Goal: Task Accomplishment & Management: Complete application form

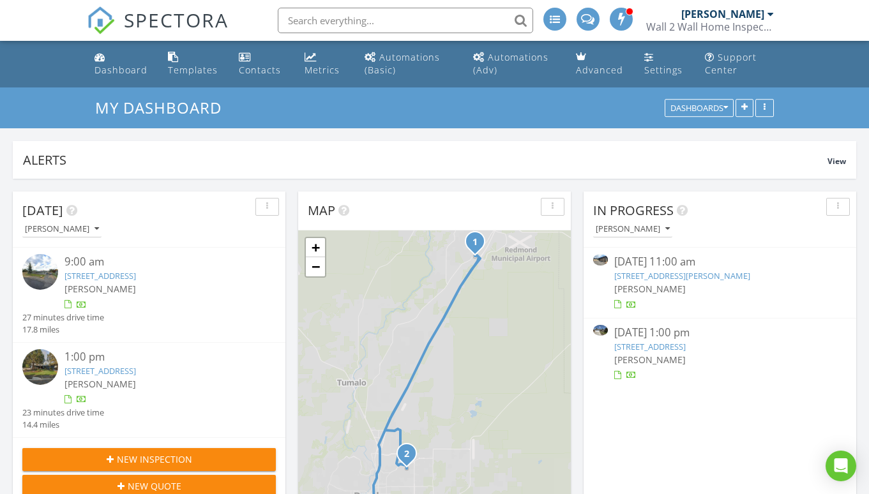
click at [654, 270] on link "3420 NW Sullivan Ave, Bend, OR 97703" at bounding box center [682, 275] width 136 height 11
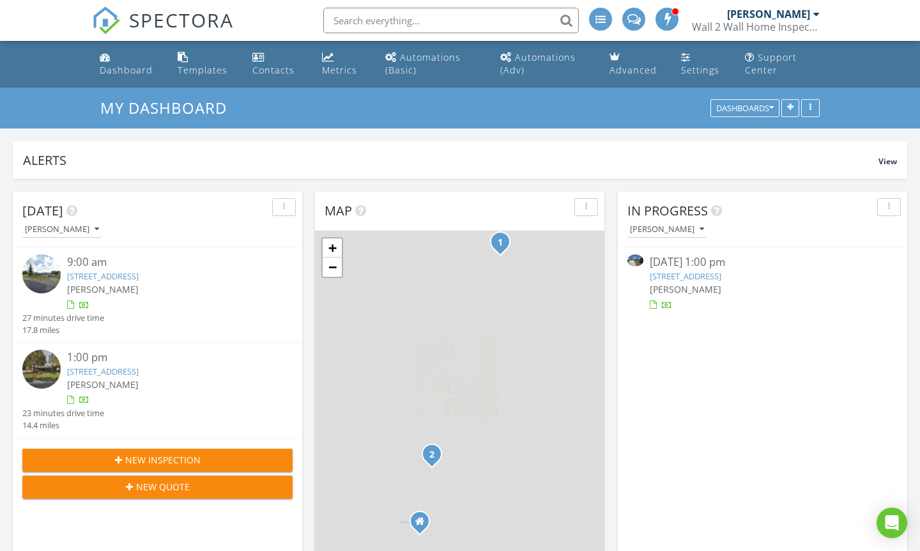
scroll to position [1163, 920]
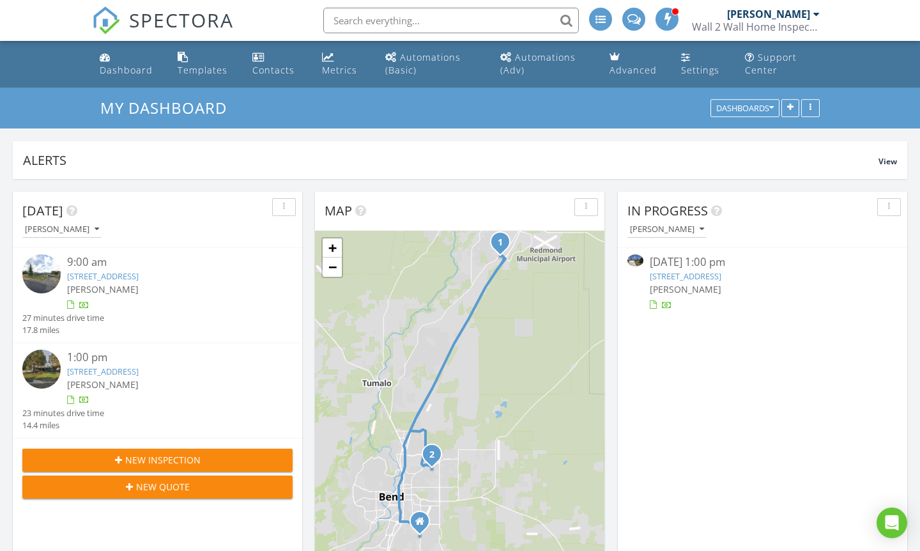
click at [682, 276] on link "64769 Saros Ln, Bend, OR 97703" at bounding box center [686, 275] width 72 height 11
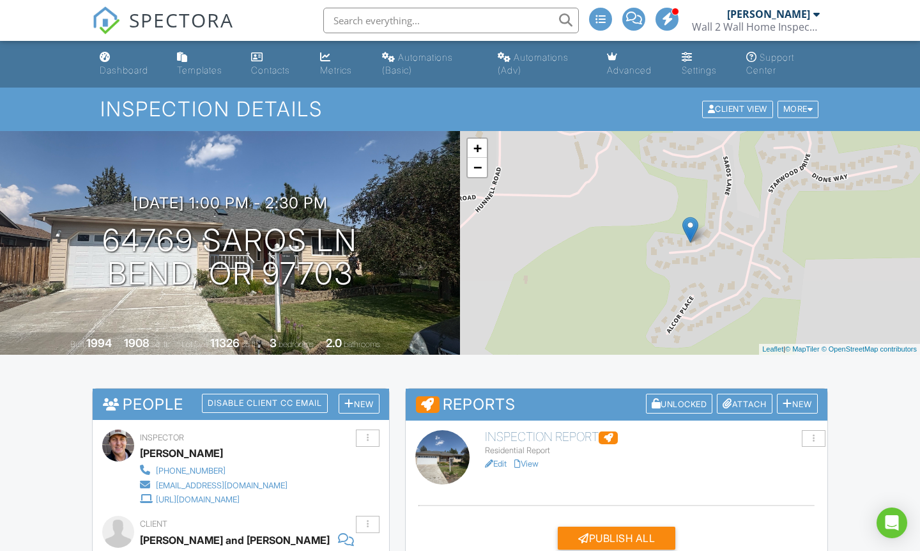
click at [531, 462] on link "View" at bounding box center [526, 464] width 24 height 10
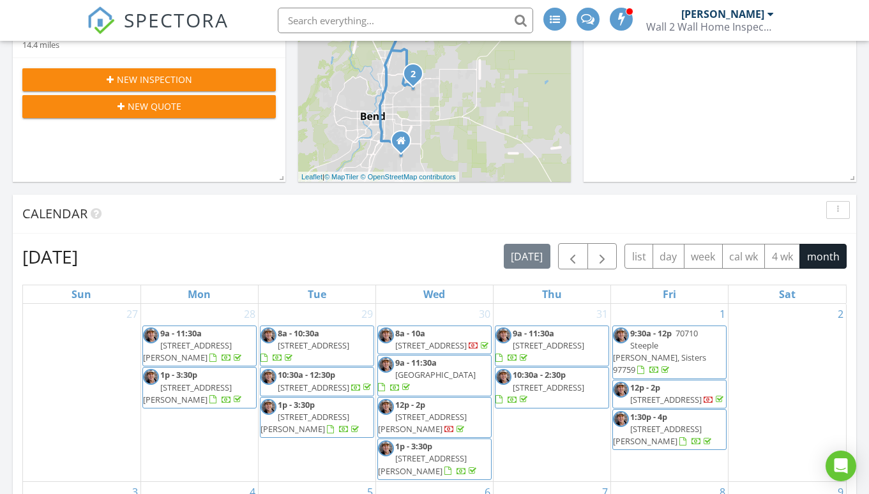
scroll to position [298, 0]
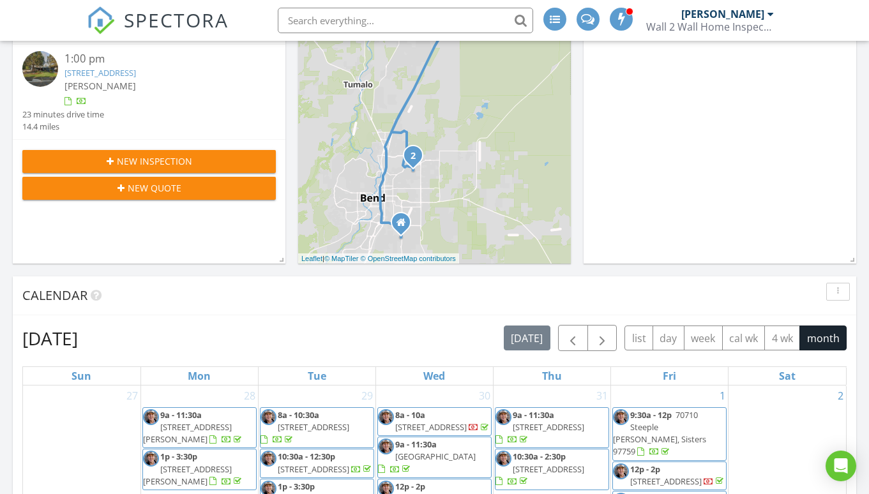
click at [738, 17] on div "[PERSON_NAME]" at bounding box center [723, 14] width 83 height 13
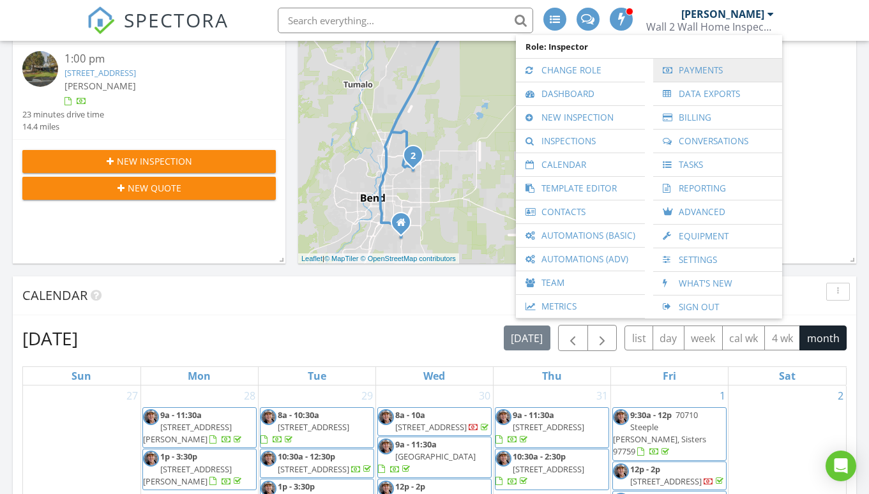
click at [705, 68] on link "Payments" at bounding box center [718, 70] width 116 height 23
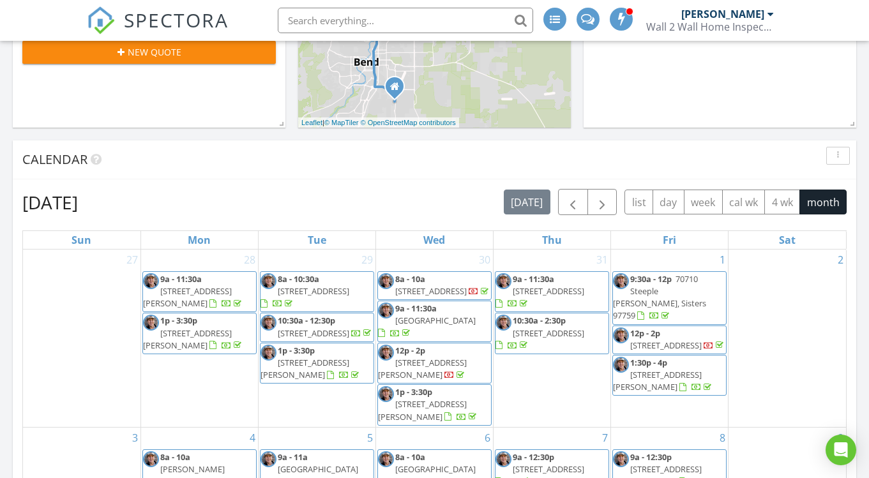
scroll to position [429, 0]
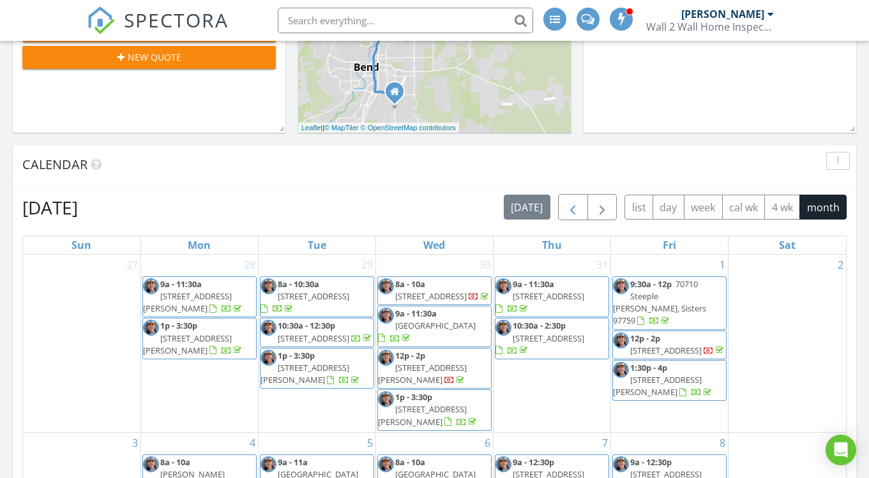
click at [571, 208] on span "button" at bounding box center [572, 207] width 15 height 15
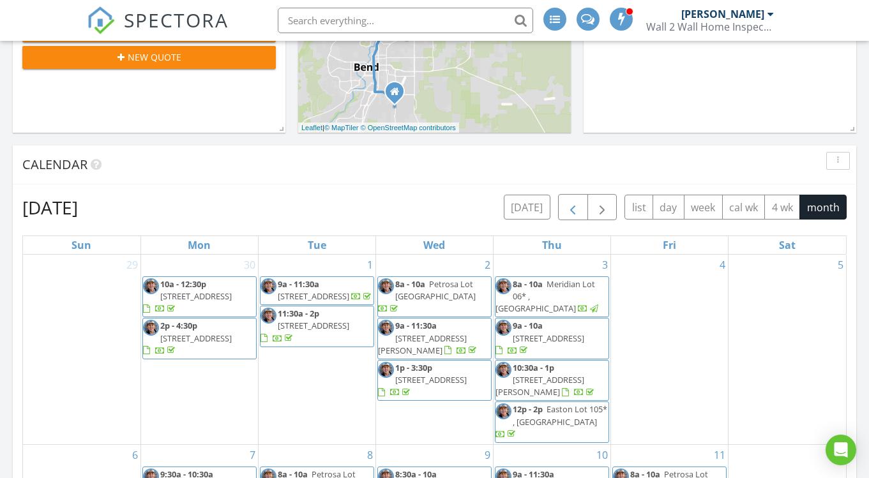
click at [577, 201] on span "button" at bounding box center [572, 207] width 15 height 15
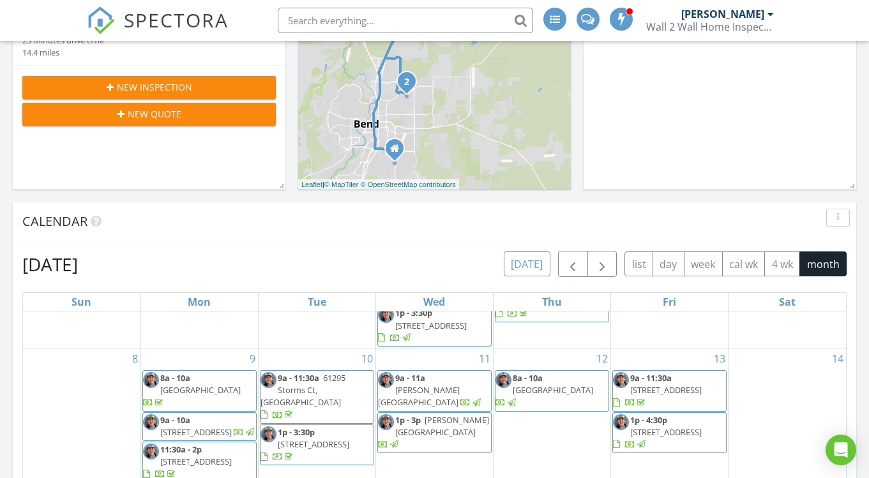
scroll to position [374, 0]
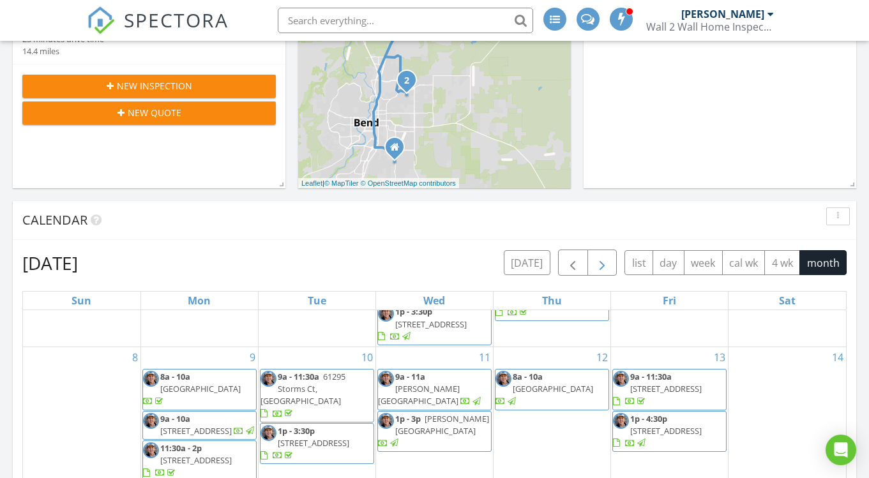
click at [604, 255] on span "button" at bounding box center [602, 262] width 15 height 15
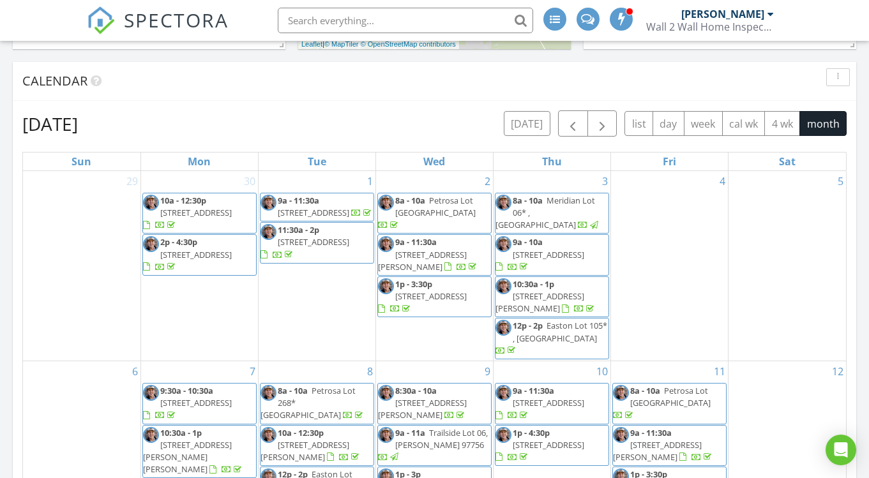
scroll to position [447, 0]
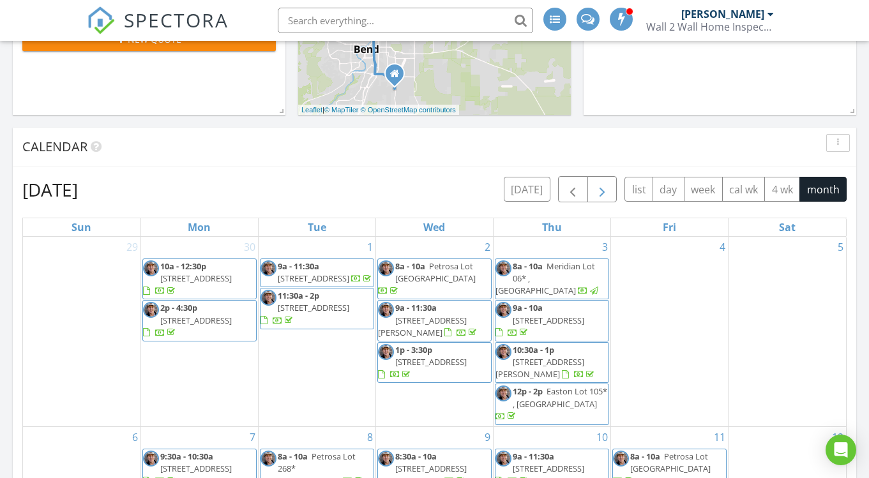
click at [605, 184] on span "button" at bounding box center [602, 189] width 15 height 15
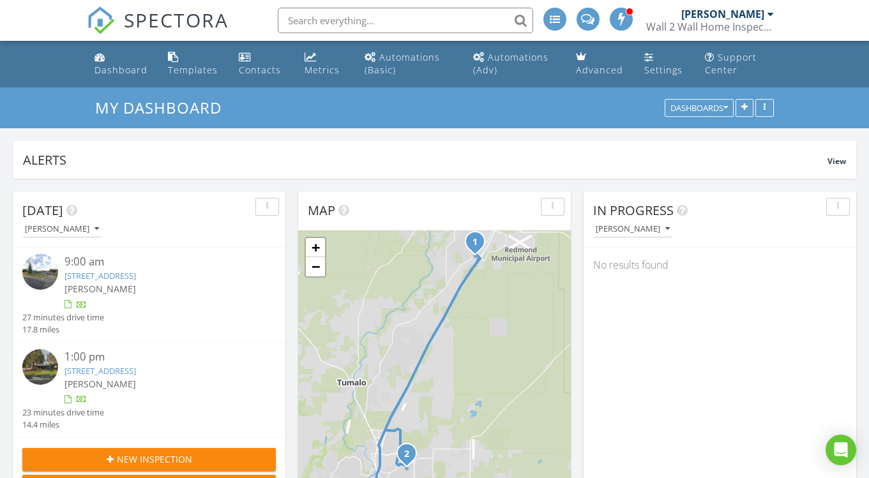
scroll to position [0, 0]
click at [309, 66] on div "Metrics" at bounding box center [322, 70] width 35 height 12
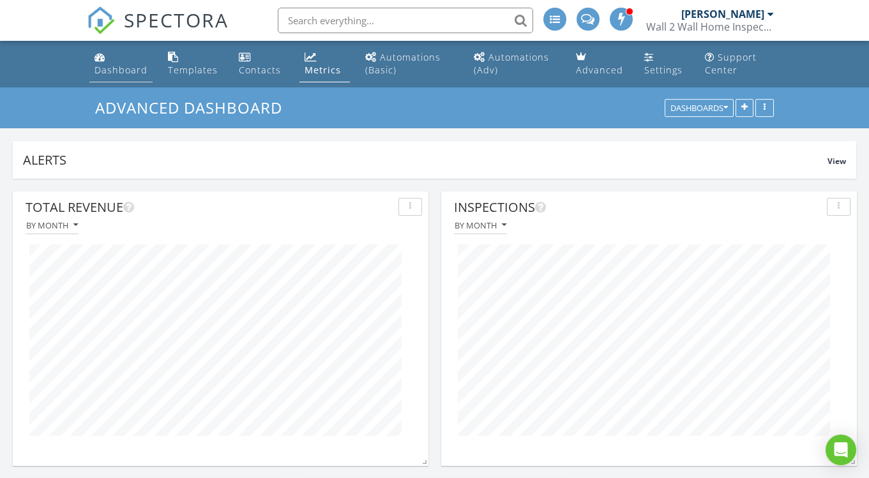
click at [112, 65] on div "Dashboard" at bounding box center [121, 70] width 53 height 12
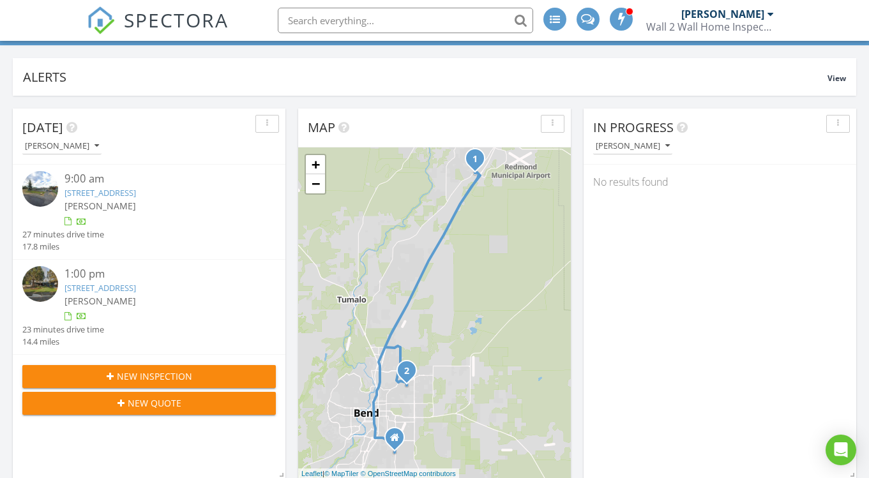
scroll to position [20, 0]
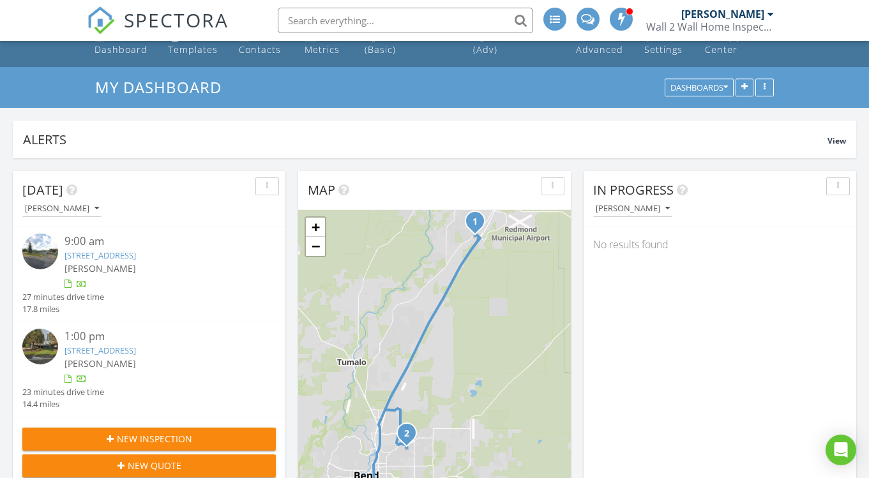
click at [178, 435] on span "New Inspection" at bounding box center [154, 438] width 75 height 13
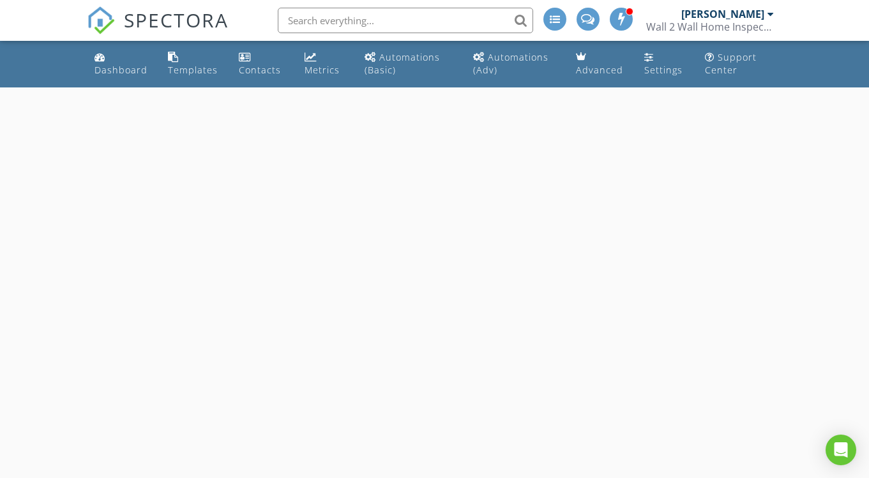
select select "7"
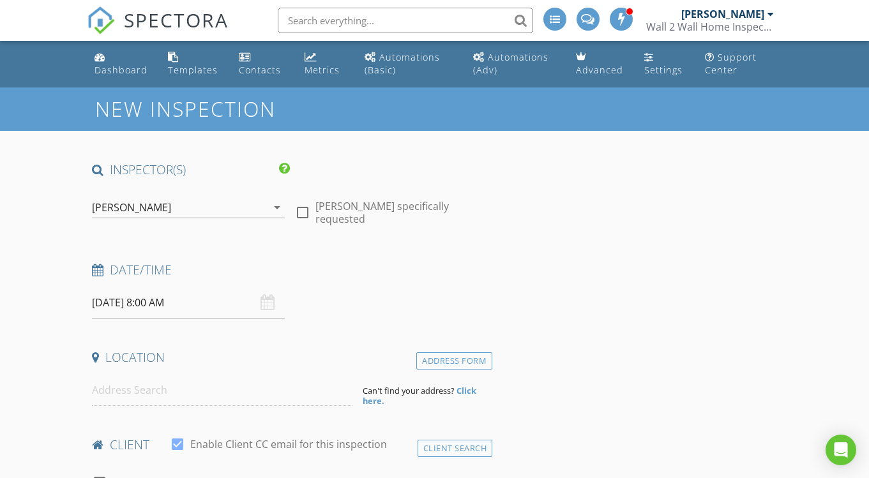
click at [109, 297] on input "08/29/2025 8:00 AM" at bounding box center [188, 302] width 193 height 31
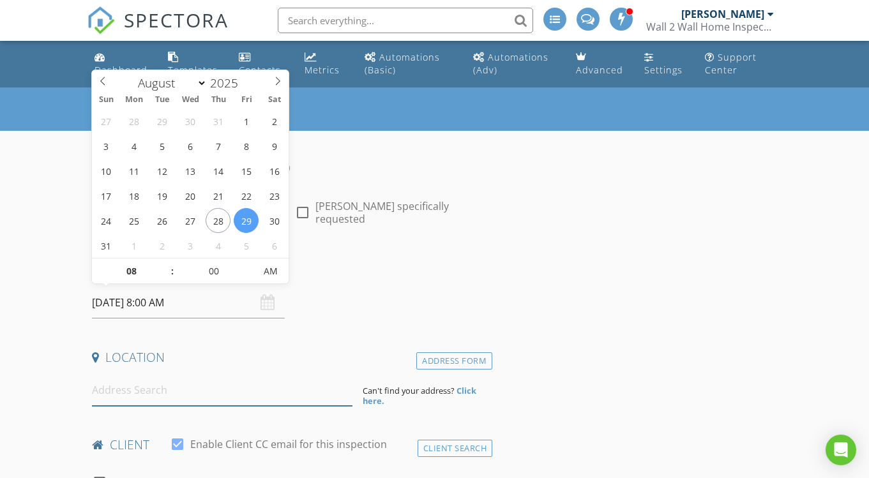
click at [142, 396] on input at bounding box center [222, 390] width 260 height 31
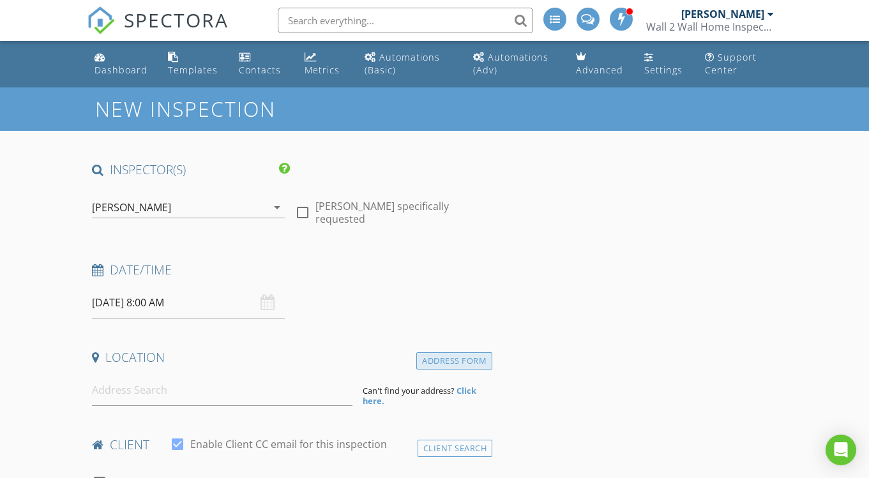
click at [464, 353] on div "Address Form" at bounding box center [454, 361] width 76 height 17
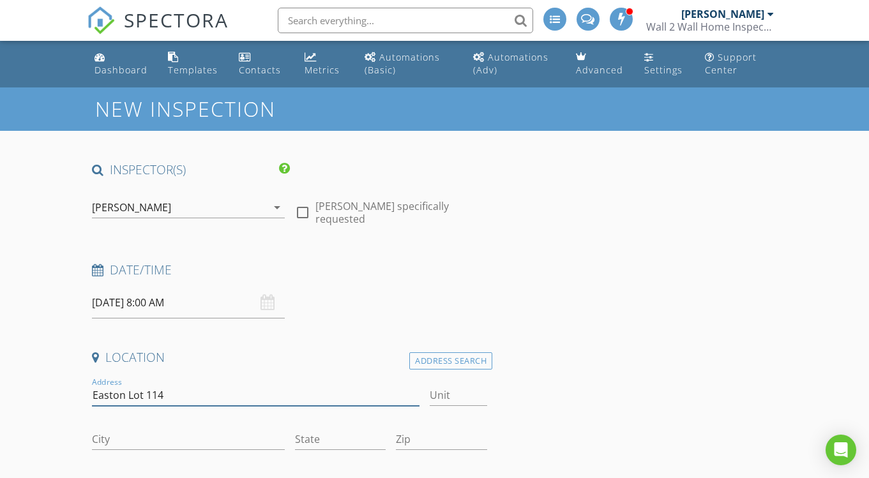
type input "Easton Lot 114"
type input "Bend"
type input "Oregon"
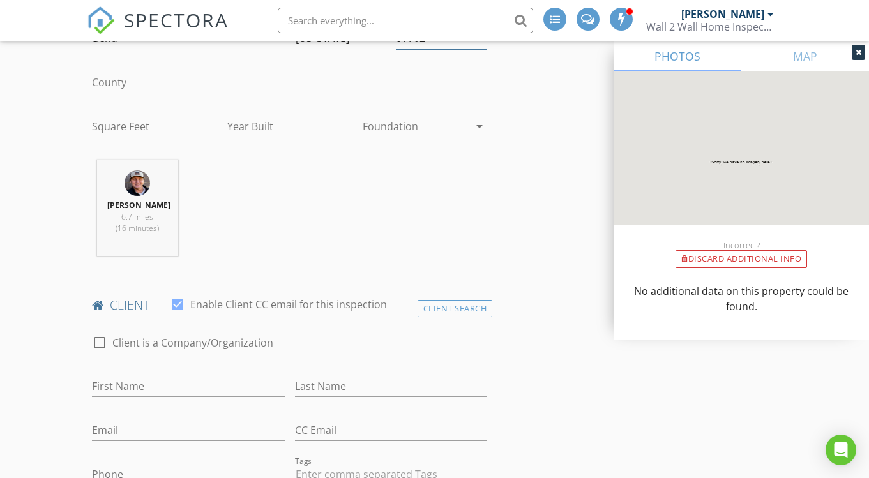
scroll to position [411, 0]
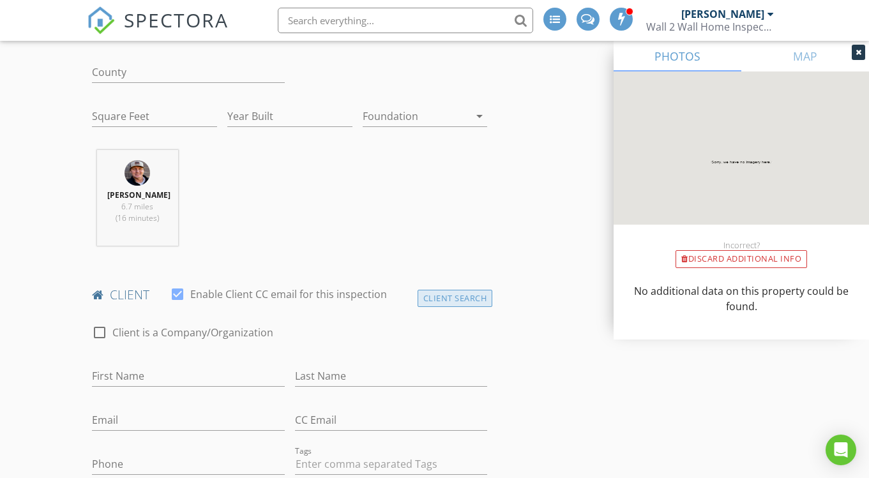
type input "97702"
click at [464, 303] on div "Client Search" at bounding box center [455, 298] width 75 height 17
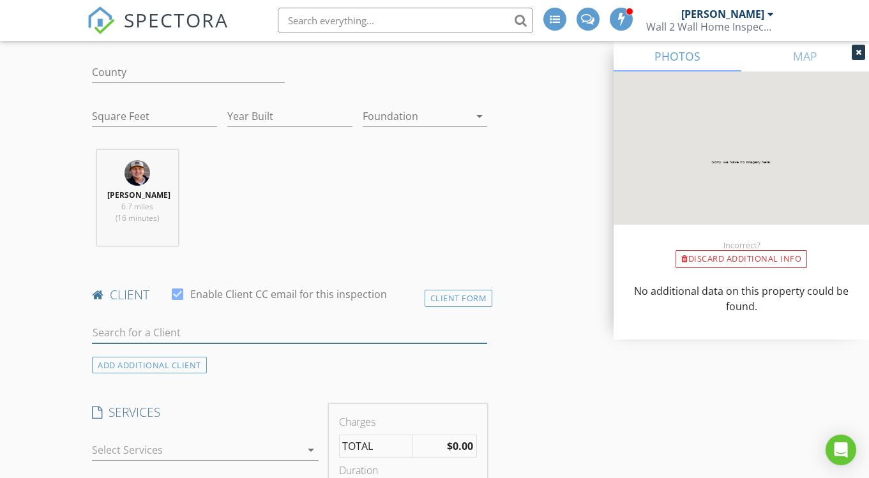
click at [190, 335] on input "text" at bounding box center [289, 333] width 395 height 21
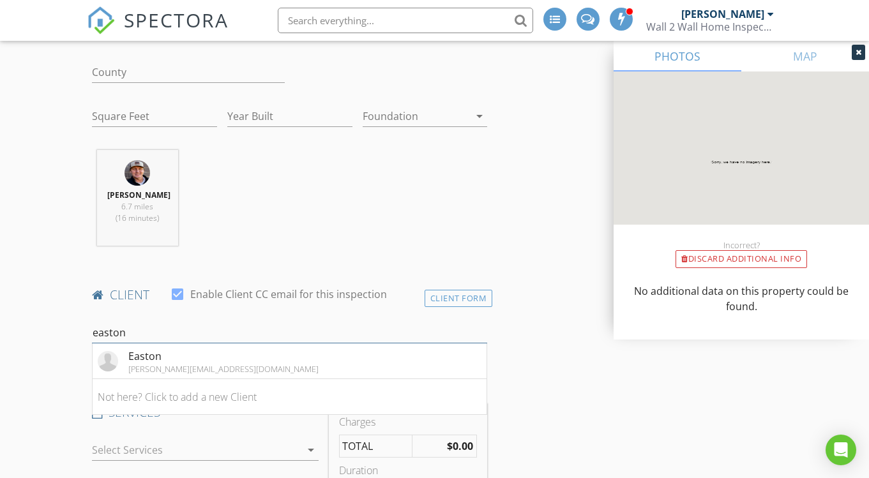
type input "Easton"
drag, startPoint x: 190, startPoint y: 334, endPoint x: 201, endPoint y: 363, distance: 30.5
click at [201, 364] on div "alexe@pahlisch.com" at bounding box center [223, 369] width 190 height 10
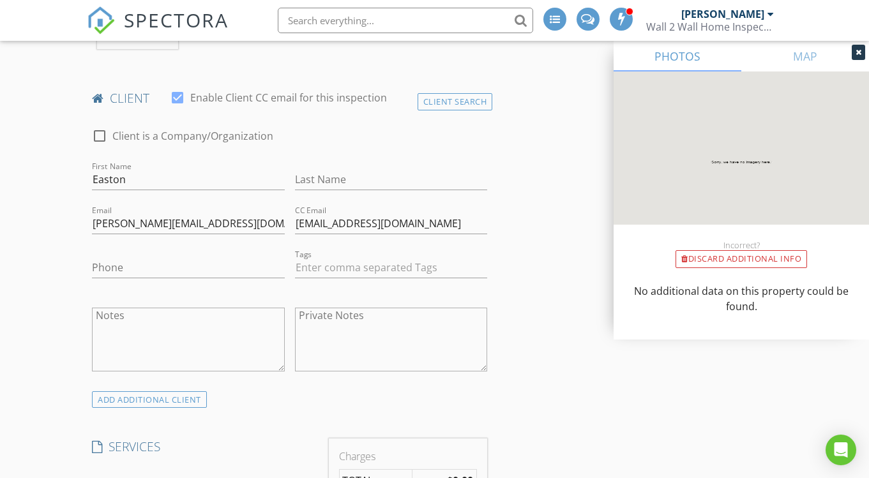
scroll to position [731, 0]
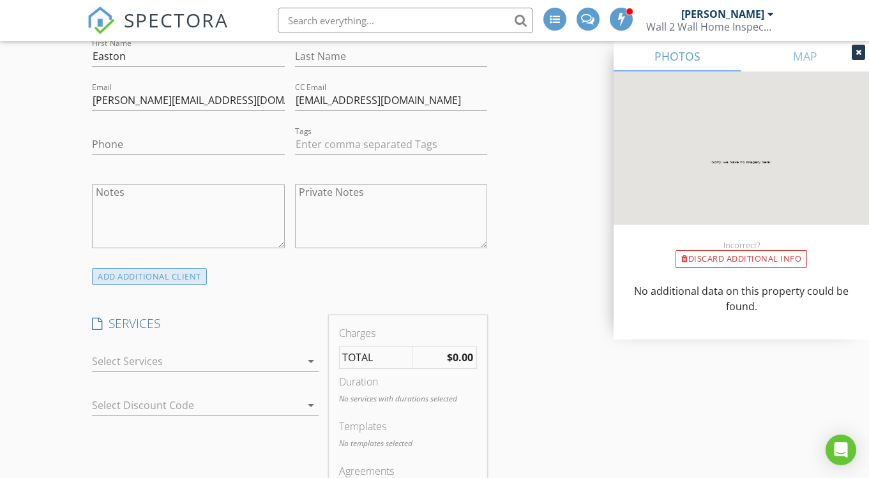
click at [183, 279] on div "ADD ADDITIONAL client" at bounding box center [149, 276] width 115 height 17
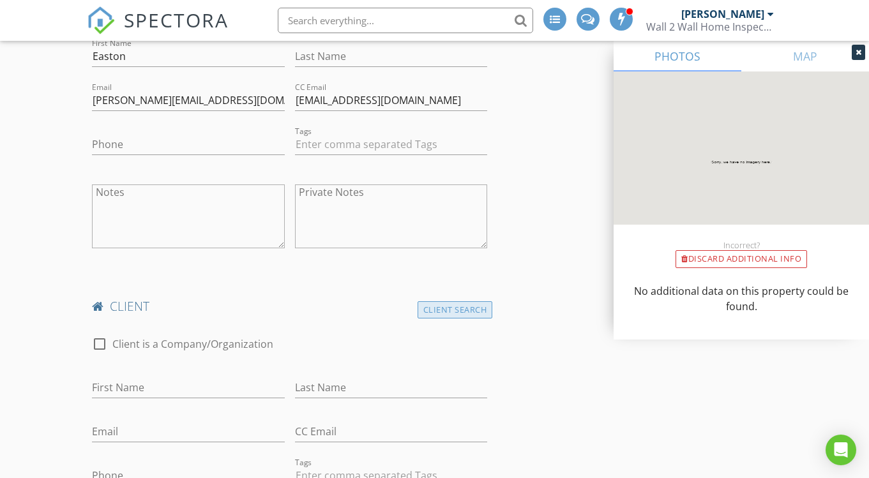
click at [466, 307] on div "Client Search" at bounding box center [455, 309] width 75 height 17
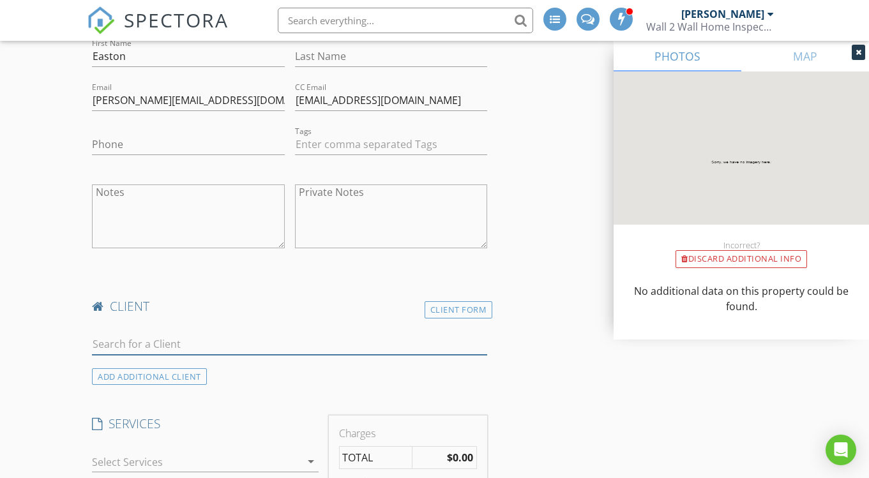
click at [187, 346] on input "text" at bounding box center [289, 344] width 395 height 21
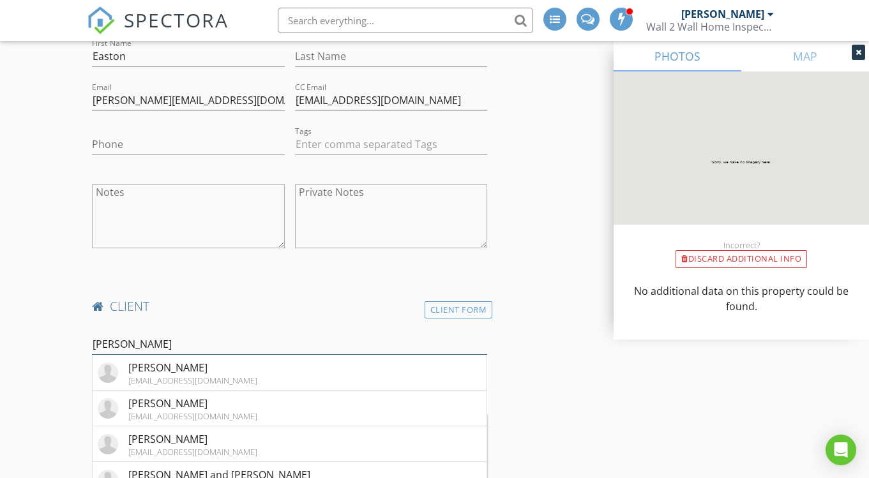
type input "[PERSON_NAME]"
drag, startPoint x: 189, startPoint y: 346, endPoint x: 185, endPoint y: 361, distance: 15.2
click at [185, 361] on div "[PERSON_NAME]" at bounding box center [192, 367] width 129 height 15
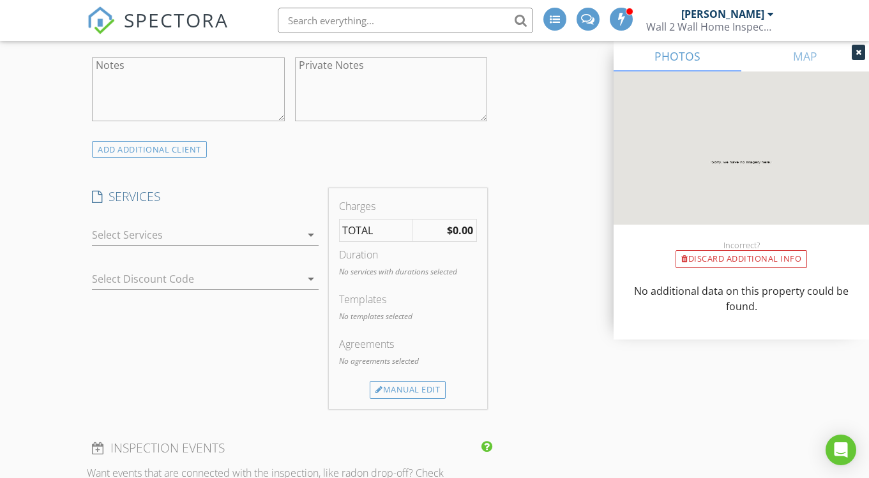
scroll to position [1196, 0]
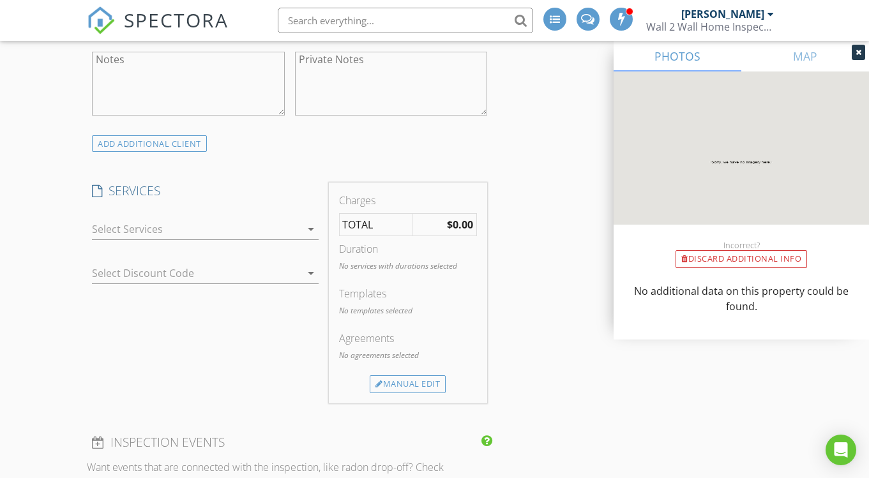
click at [312, 222] on icon "arrow_drop_down" at bounding box center [310, 229] width 15 height 15
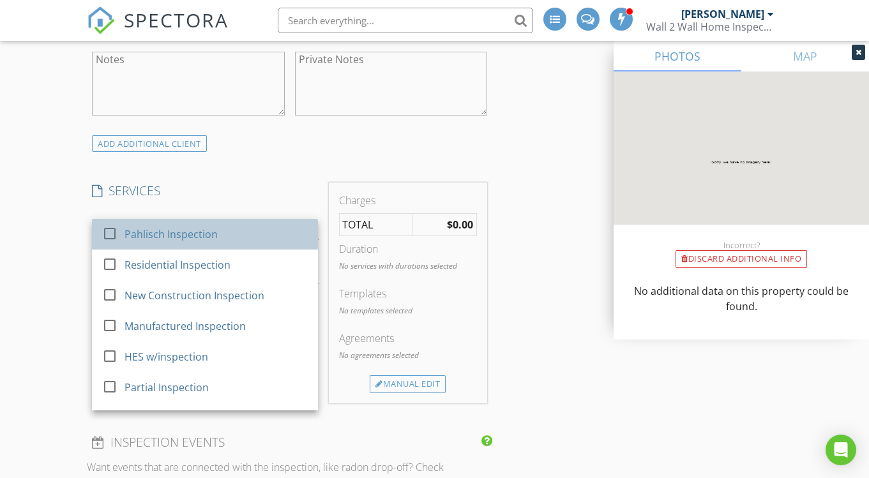
click at [215, 232] on div "Pahlisch Inspection" at bounding box center [171, 234] width 93 height 15
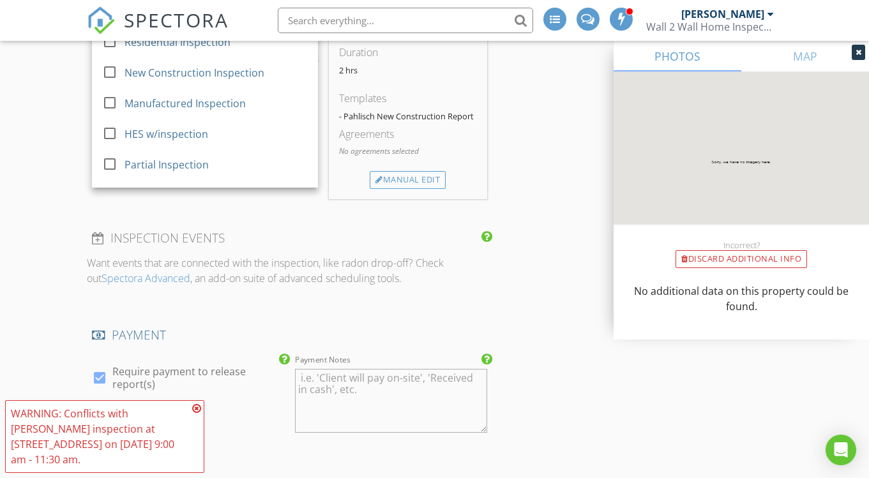
scroll to position [1442, 0]
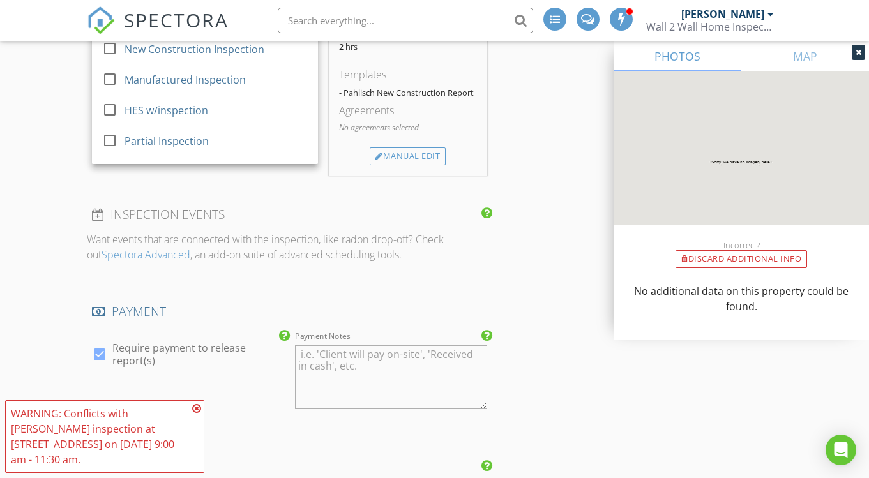
click at [199, 414] on icon at bounding box center [196, 409] width 9 height 10
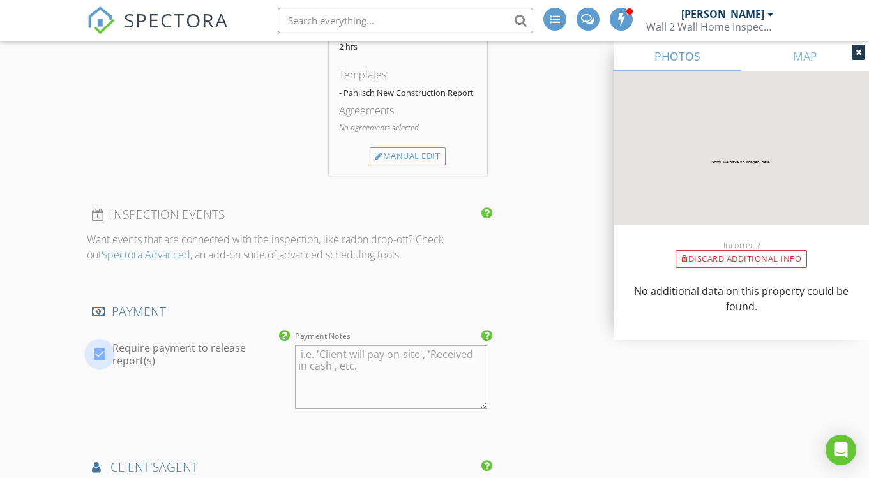
click at [98, 353] on div at bounding box center [100, 355] width 22 height 22
checkbox input "false"
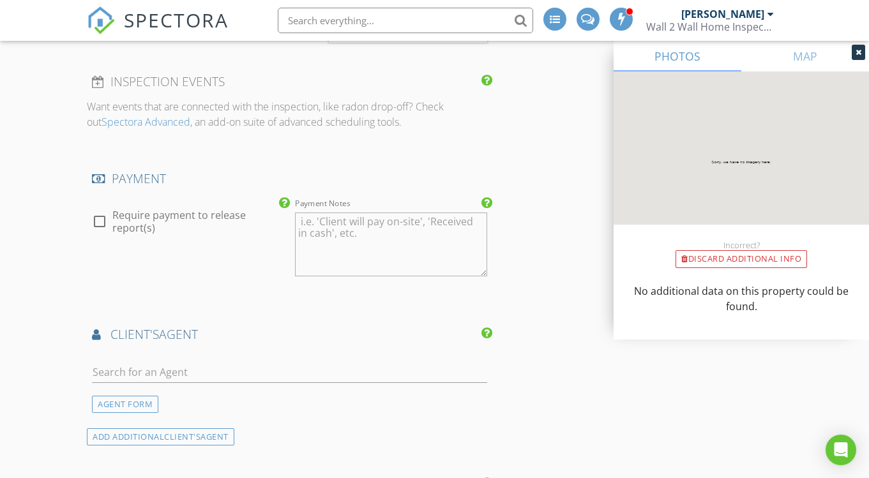
scroll to position [1617, 0]
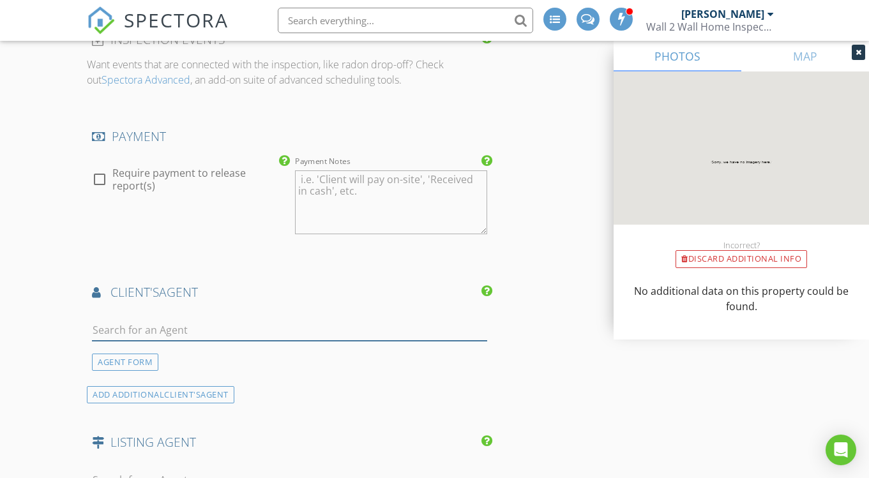
click at [170, 334] on input "text" at bounding box center [289, 330] width 395 height 21
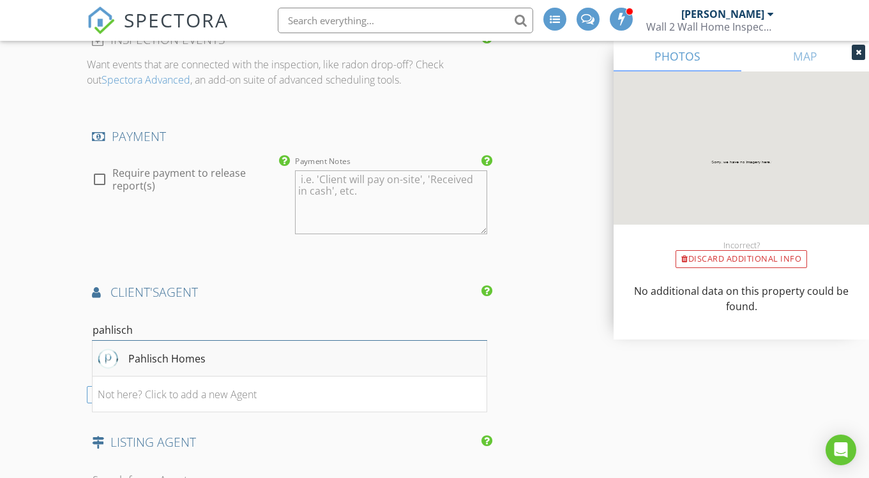
type input "pahlisch"
click at [203, 349] on div "Pahlisch Homes" at bounding box center [152, 359] width 108 height 20
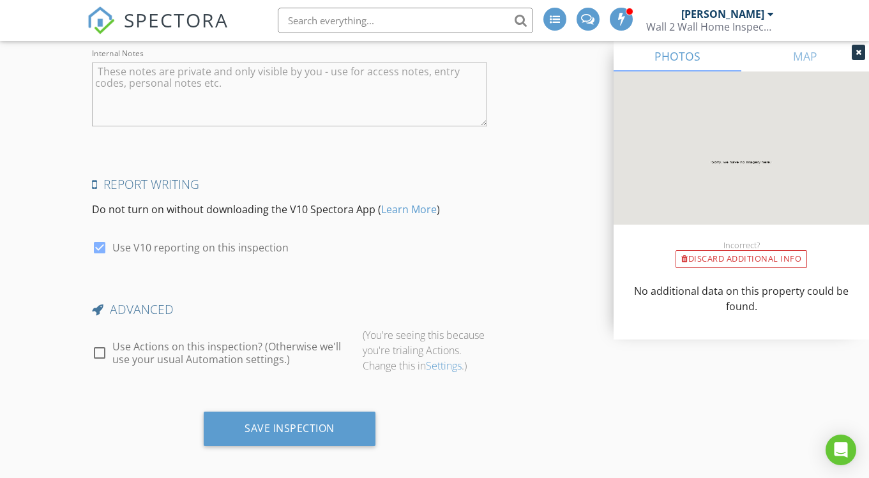
scroll to position [2568, 0]
click at [104, 347] on div at bounding box center [100, 354] width 22 height 22
checkbox input "true"
click at [376, 351] on icon at bounding box center [374, 355] width 10 height 8
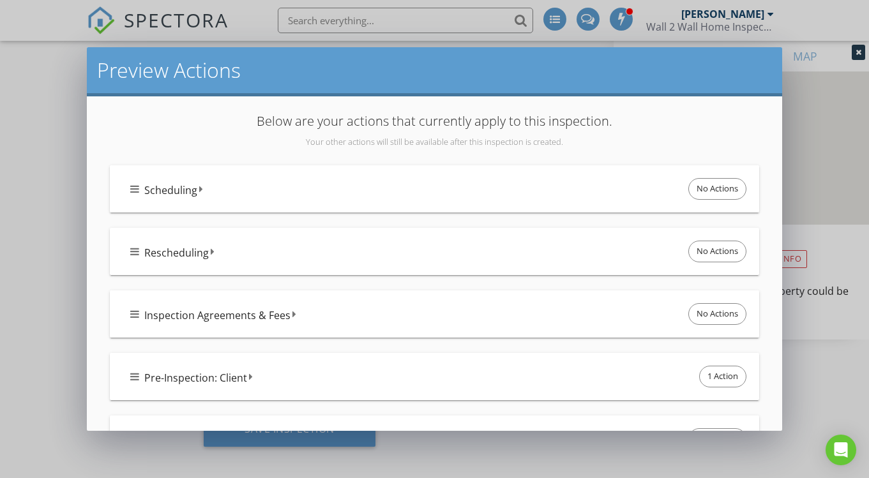
click at [491, 377] on div "Pre-Inspection: Client 1 Action" at bounding box center [439, 376] width 619 height 27
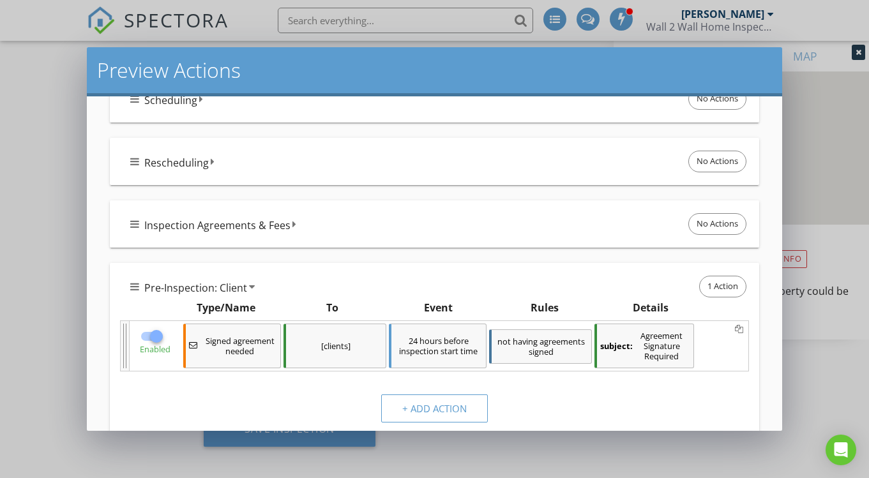
scroll to position [105, 0]
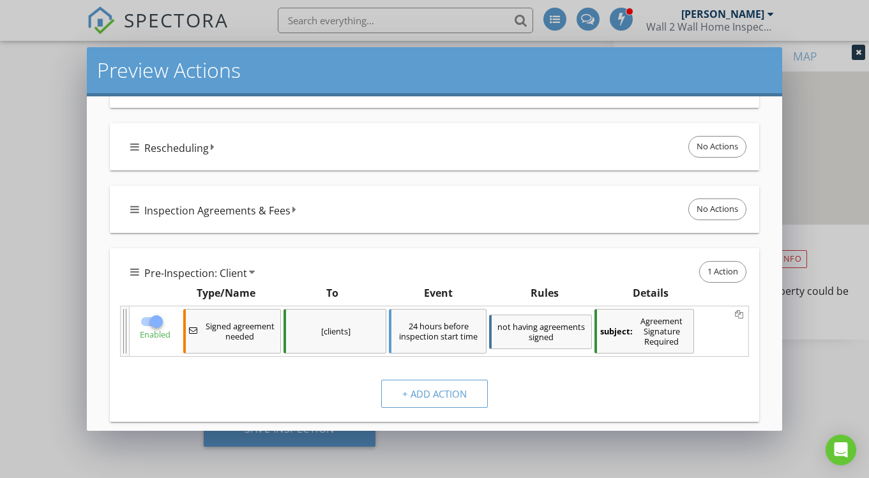
click at [160, 321] on div at bounding box center [157, 322] width 22 height 22
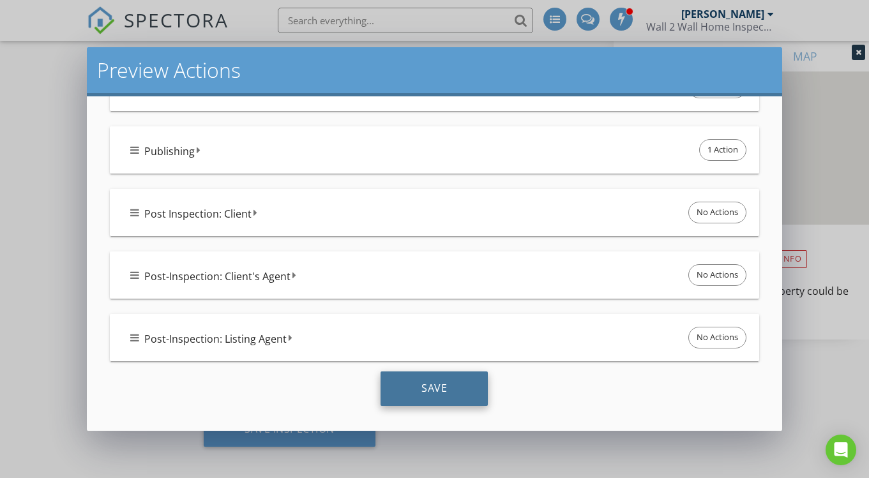
click at [462, 389] on div "Save" at bounding box center [434, 389] width 107 height 34
checkbox input "true"
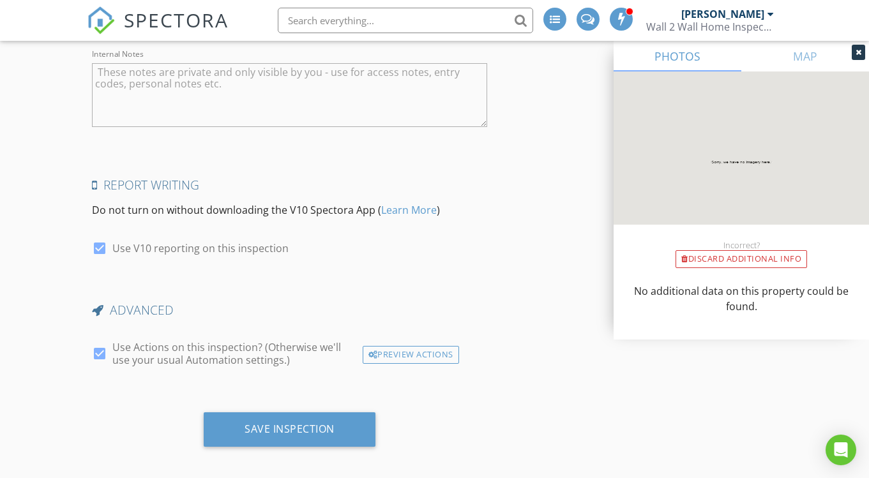
scroll to position [541, 0]
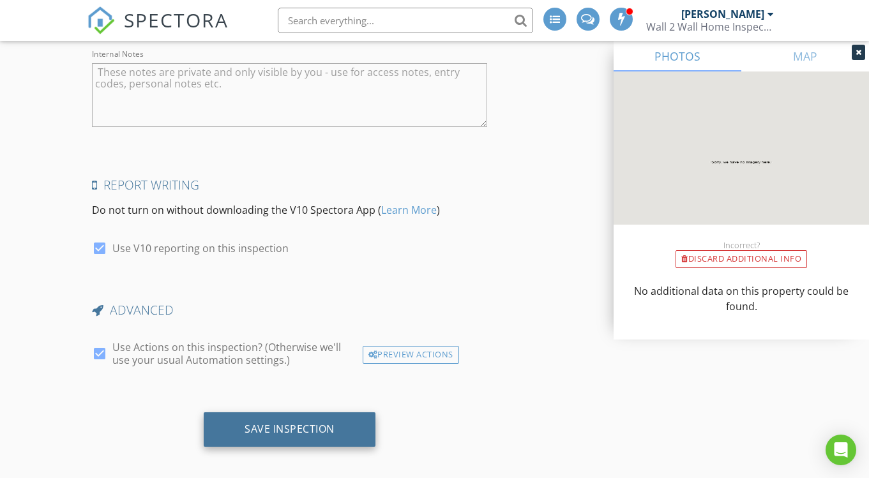
click at [336, 423] on div "Save Inspection" at bounding box center [290, 430] width 172 height 34
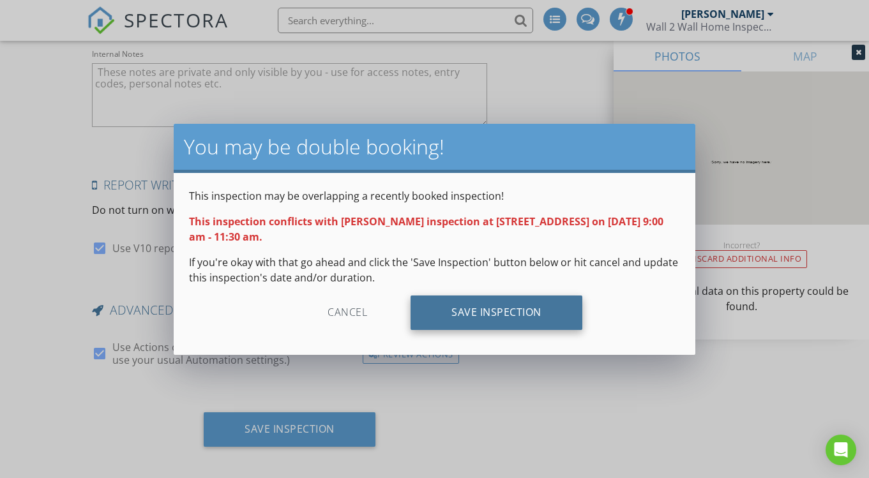
click at [448, 320] on div "Save Inspection" at bounding box center [497, 313] width 172 height 34
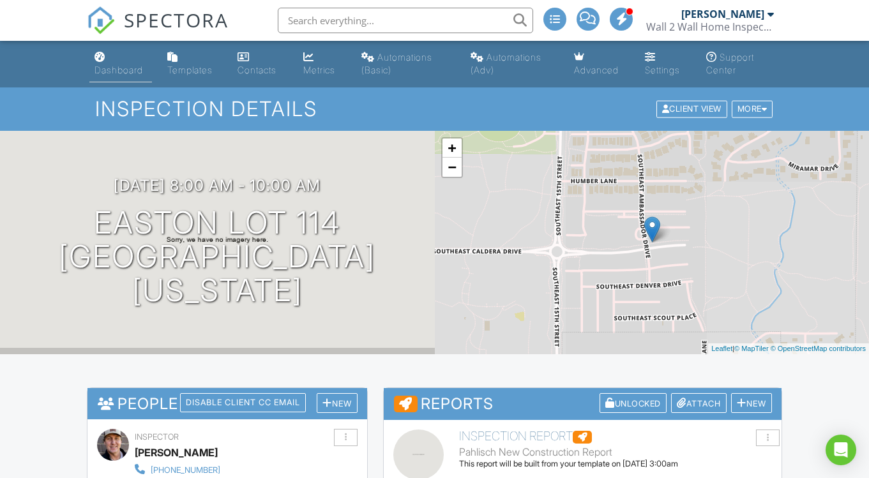
click at [116, 58] on link "Dashboard" at bounding box center [120, 64] width 63 height 36
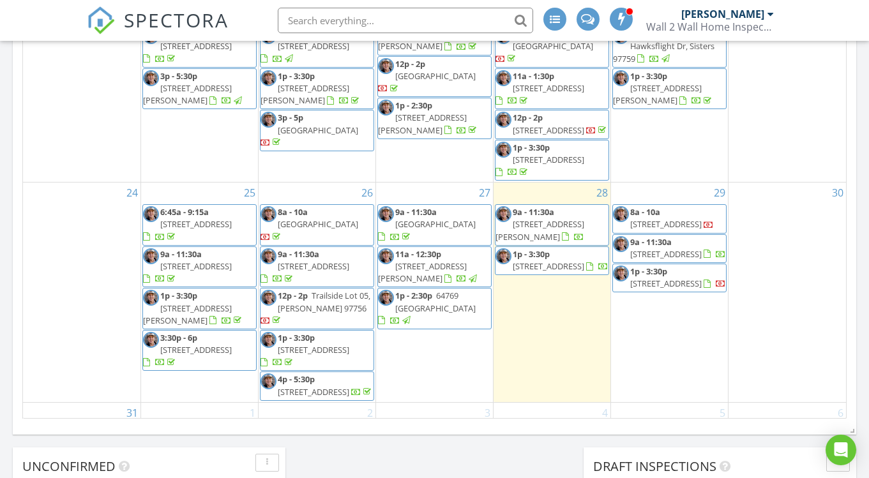
scroll to position [558, 0]
click at [677, 217] on span "Easton Lot 114, Bend 97702" at bounding box center [672, 222] width 84 height 11
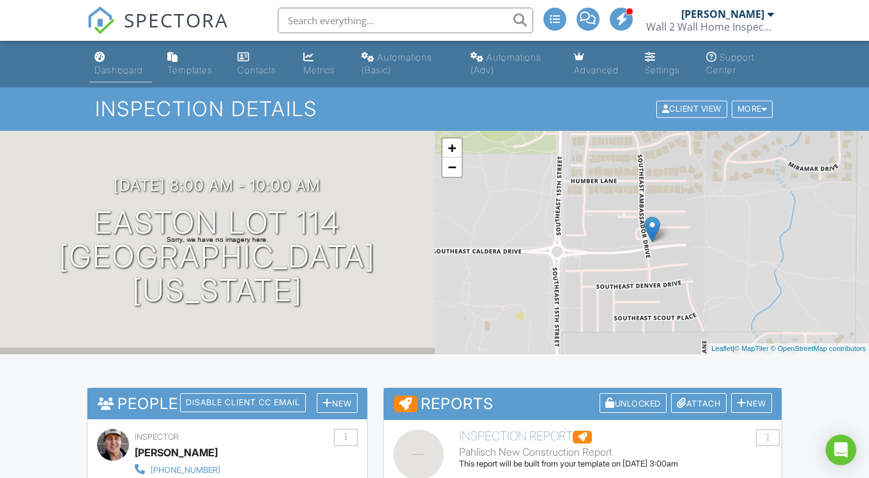
click at [114, 63] on link "Dashboard" at bounding box center [120, 64] width 63 height 36
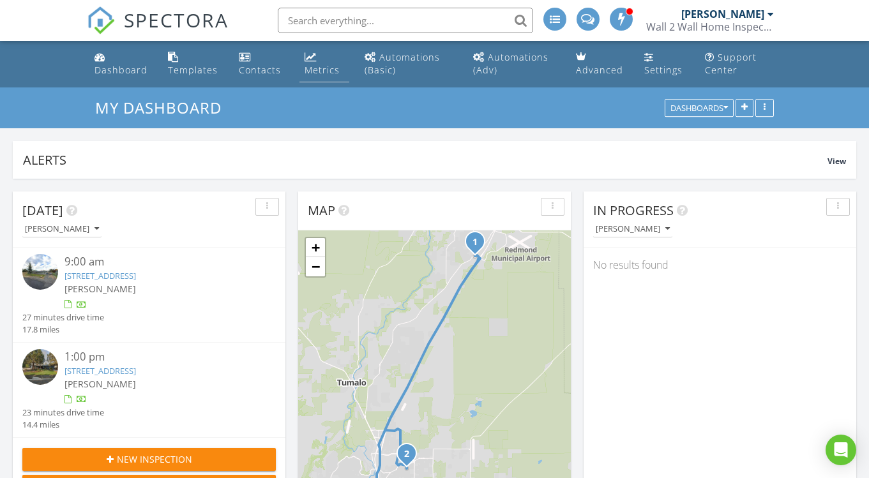
click at [318, 70] on div "Metrics" at bounding box center [322, 70] width 35 height 12
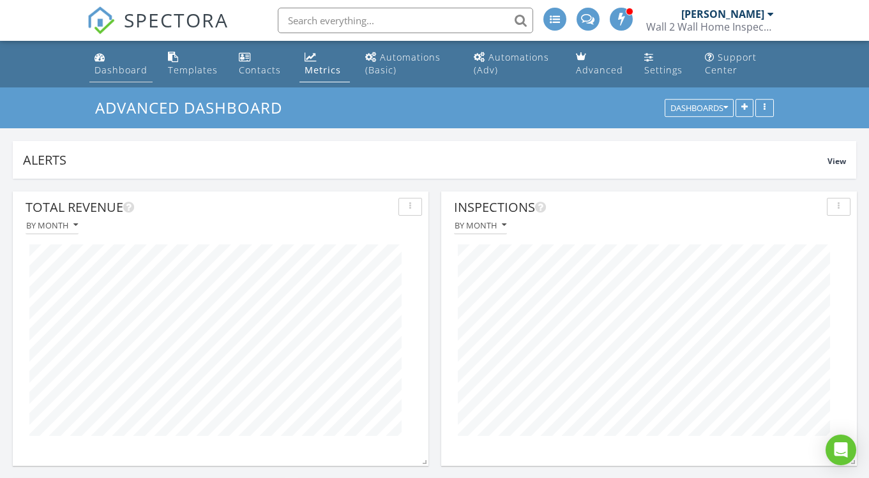
click at [116, 60] on link "Dashboard" at bounding box center [120, 64] width 63 height 36
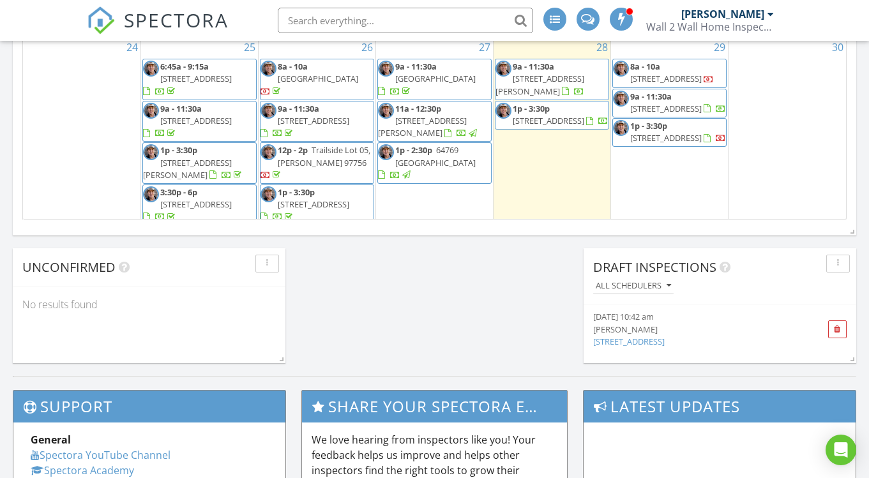
scroll to position [404, 0]
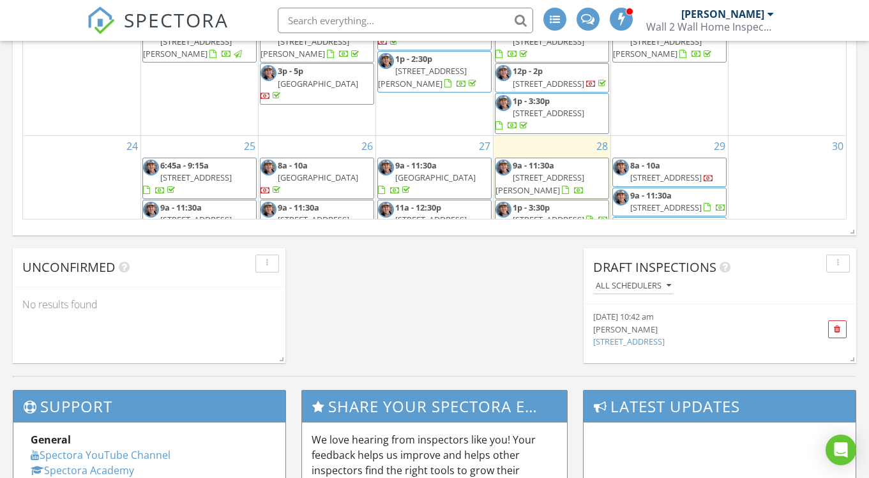
click at [688, 172] on span "Easton Lot 114, Bend 97702" at bounding box center [666, 177] width 72 height 11
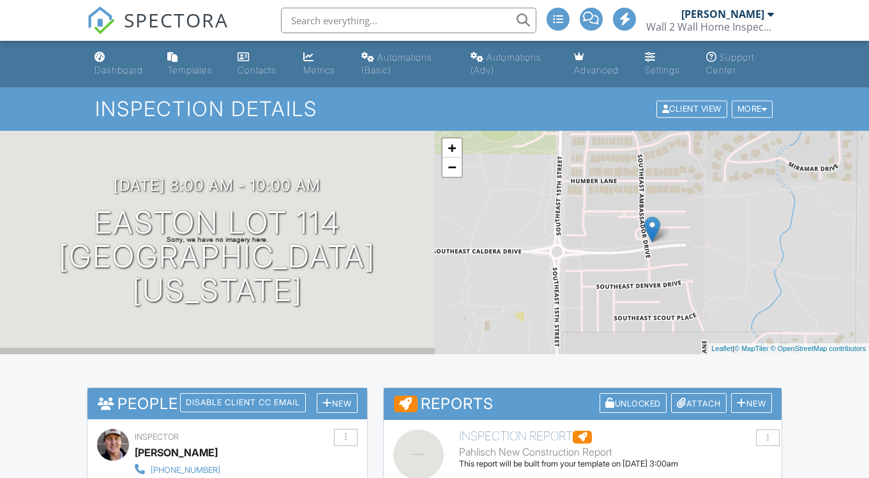
scroll to position [1143, 0]
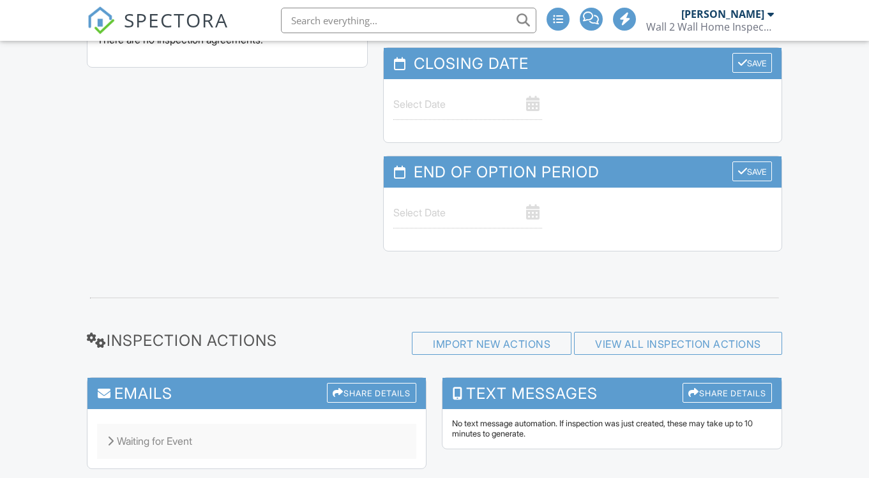
click at [162, 424] on div "Waiting for Event" at bounding box center [256, 441] width 319 height 34
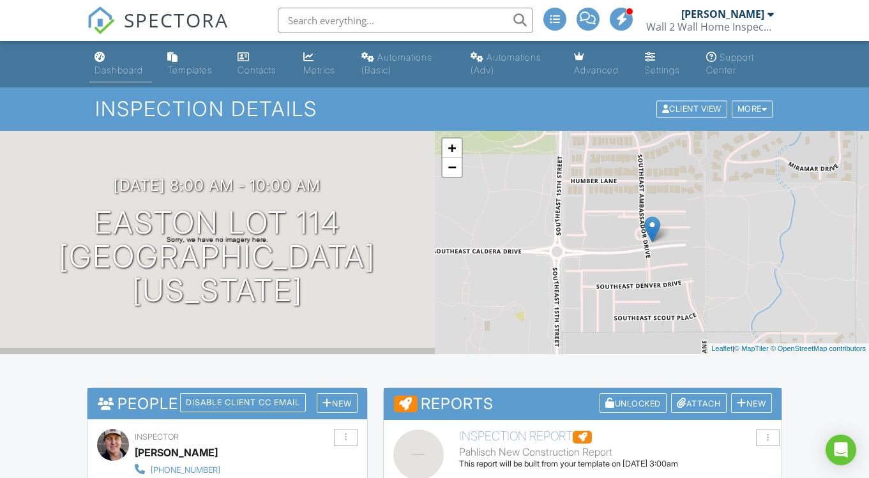
scroll to position [0, 0]
click at [130, 70] on div "Dashboard" at bounding box center [119, 70] width 49 height 11
